Goal: Task Accomplishment & Management: Manage account settings

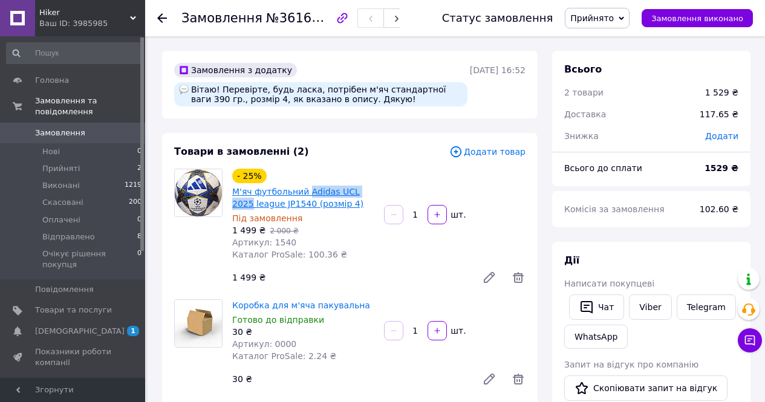
drag, startPoint x: 371, startPoint y: 191, endPoint x: 301, endPoint y: 191, distance: 69.5
click at [301, 191] on span "М'яч футбольний Adidas UCL 2025 league JP1540 (розмір 4)" at bounding box center [303, 198] width 142 height 24
copy link "Adidas UCL 2025"
click at [745, 342] on icon at bounding box center [750, 340] width 12 height 12
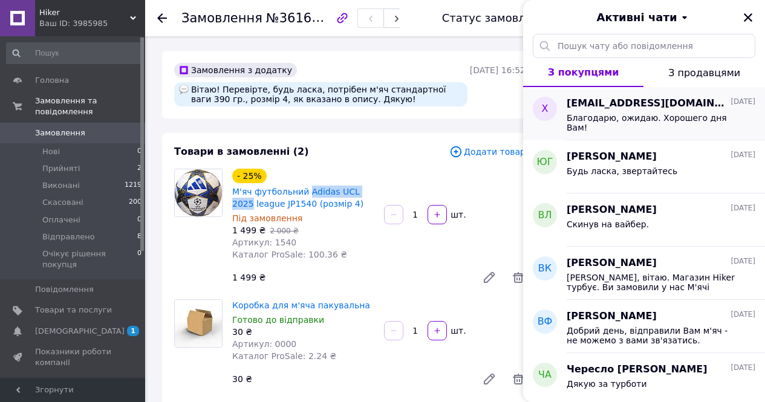
click at [622, 115] on span "Благодарю, ожидаю. Хорошего дня Вам!" at bounding box center [652, 122] width 172 height 19
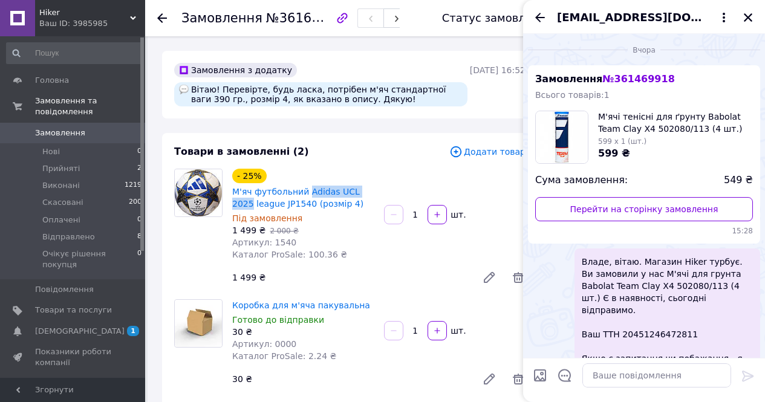
scroll to position [75, 0]
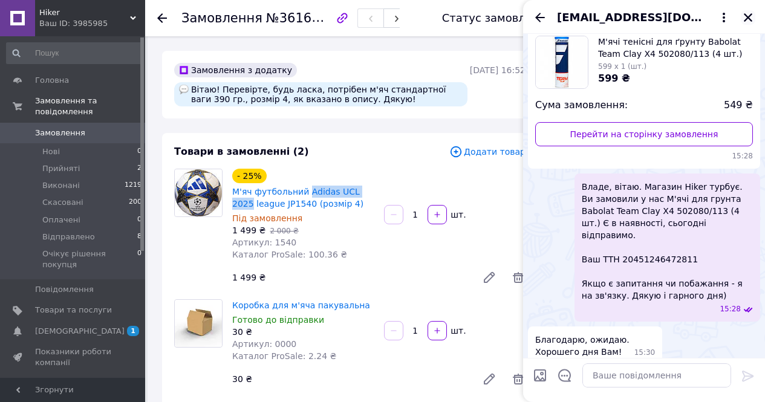
click at [750, 17] on icon "Закрити" at bounding box center [747, 17] width 11 height 11
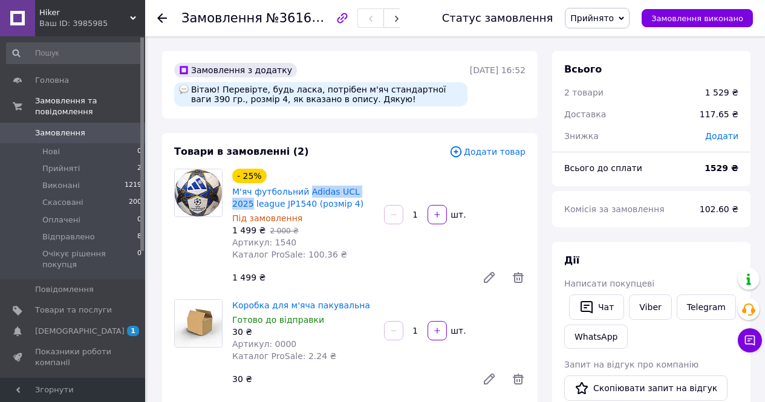
scroll to position [60, 0]
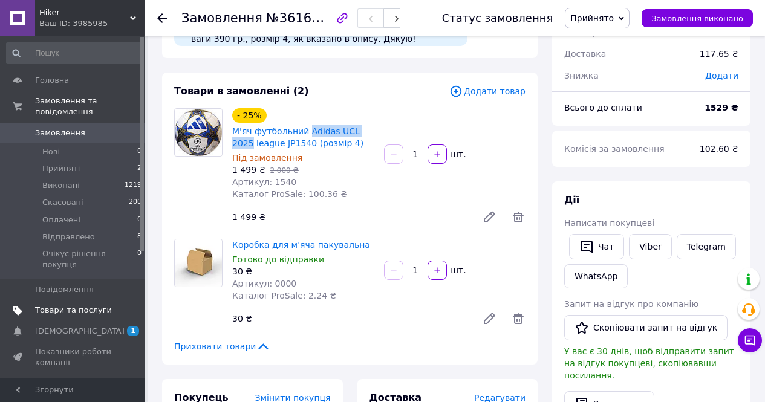
click at [85, 305] on span "Товари та послуги" at bounding box center [73, 310] width 77 height 11
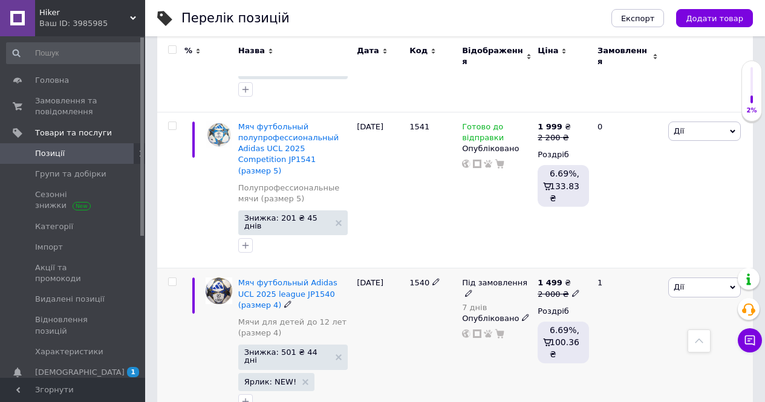
scroll to position [423, 0]
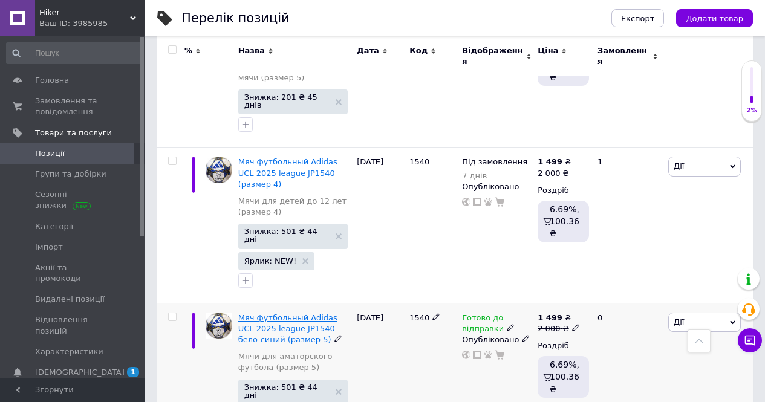
click at [273, 313] on span "Мяч футбольный Adidas UCL 2025 league JP1540 бело-синий (размер 5)" at bounding box center [287, 328] width 99 height 31
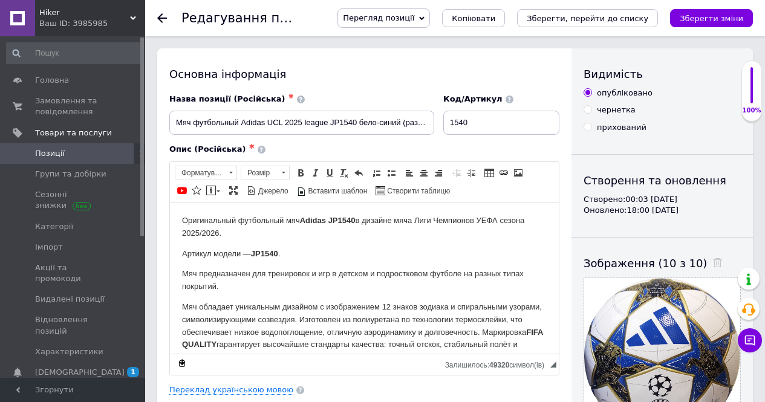
click at [430, 18] on span "Перегляд позиції" at bounding box center [383, 17] width 92 height 19
click at [441, 37] on li "Зберегти та переглянути на сайті" at bounding box center [432, 41] width 189 height 17
